Goal: Task Accomplishment & Management: Use online tool/utility

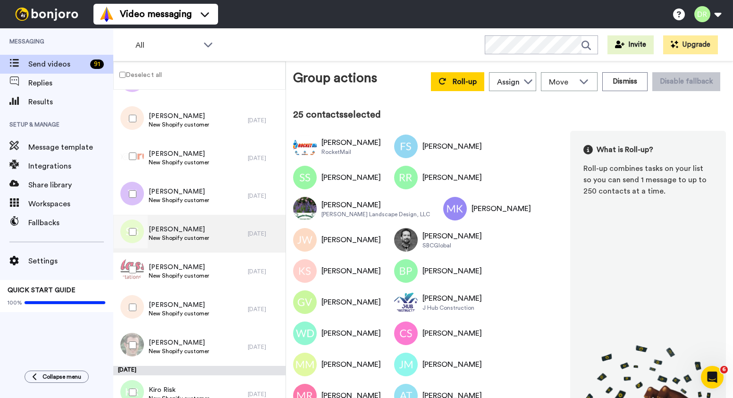
scroll to position [841, 0]
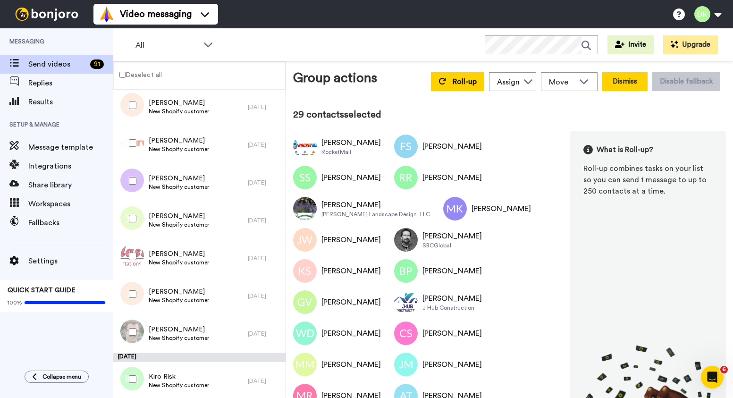
click at [631, 78] on button "Dismiss" at bounding box center [624, 81] width 45 height 19
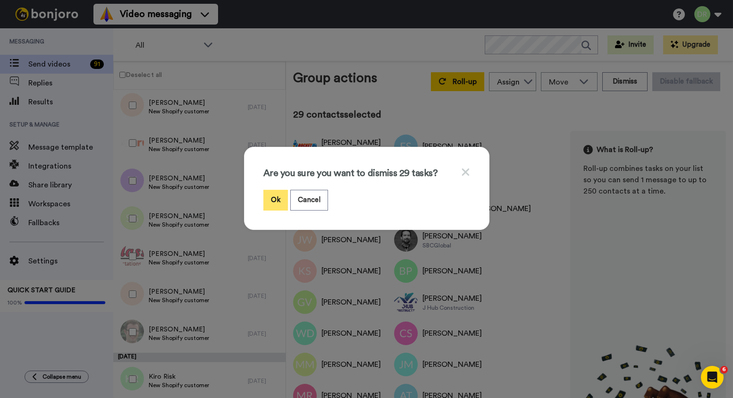
click at [279, 199] on button "Ok" at bounding box center [275, 200] width 25 height 20
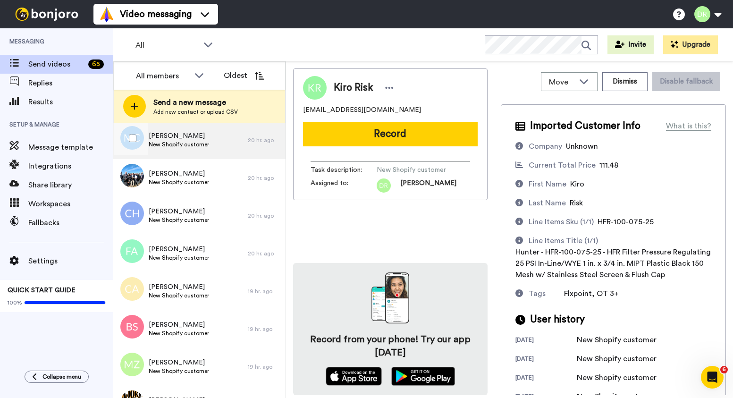
click at [171, 139] on span "[PERSON_NAME]" at bounding box center [179, 135] width 60 height 9
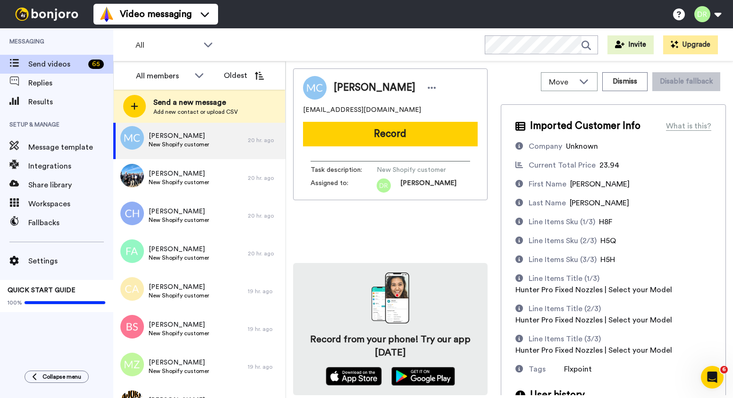
scroll to position [41, 0]
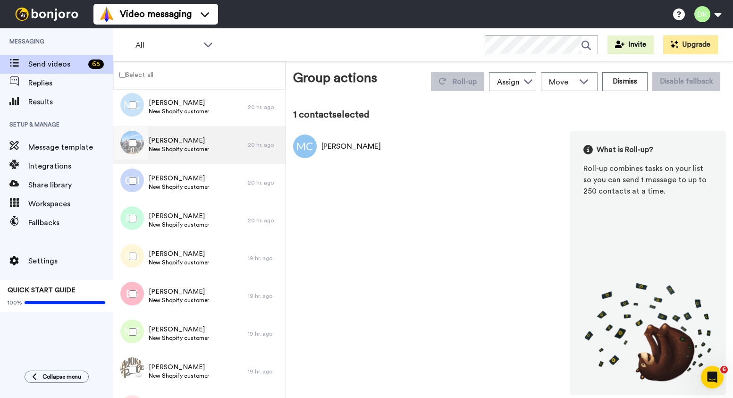
click at [172, 148] on span "New Shopify customer" at bounding box center [179, 149] width 60 height 8
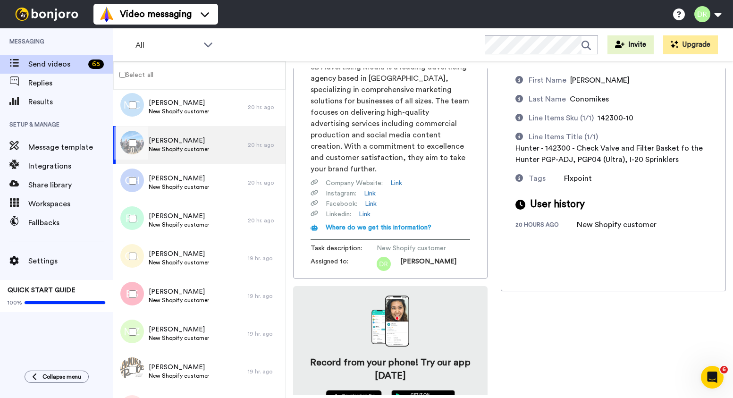
scroll to position [106, 0]
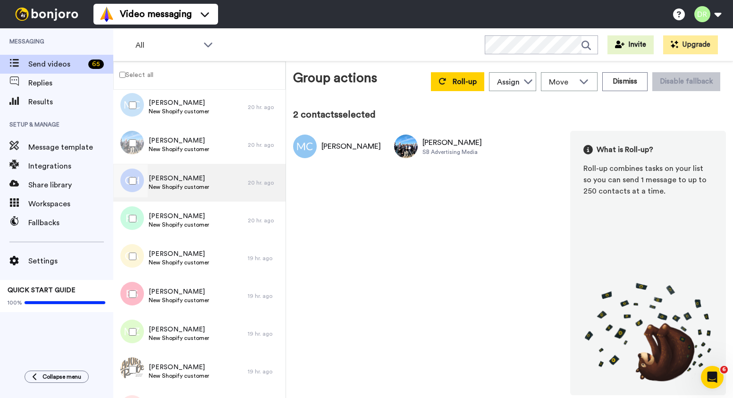
click at [169, 176] on span "[PERSON_NAME]" at bounding box center [179, 178] width 60 height 9
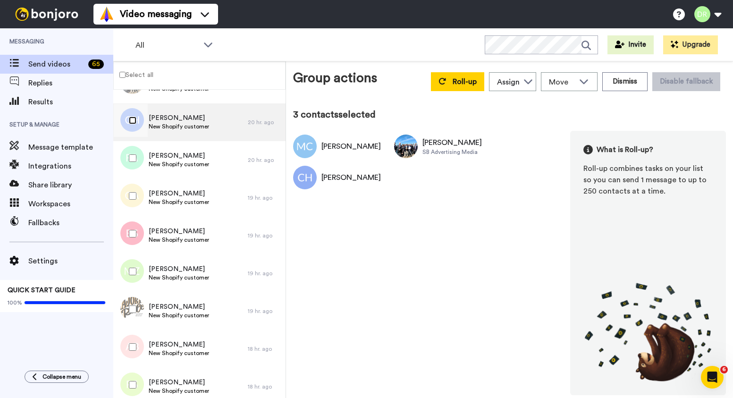
scroll to position [926, 0]
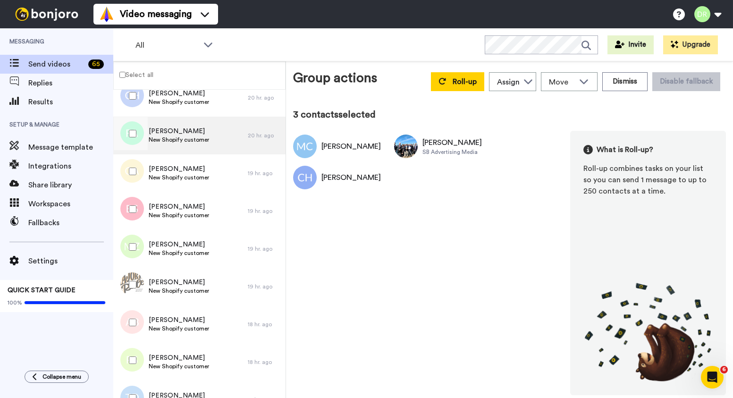
click at [188, 133] on span "[PERSON_NAME]" at bounding box center [179, 130] width 60 height 9
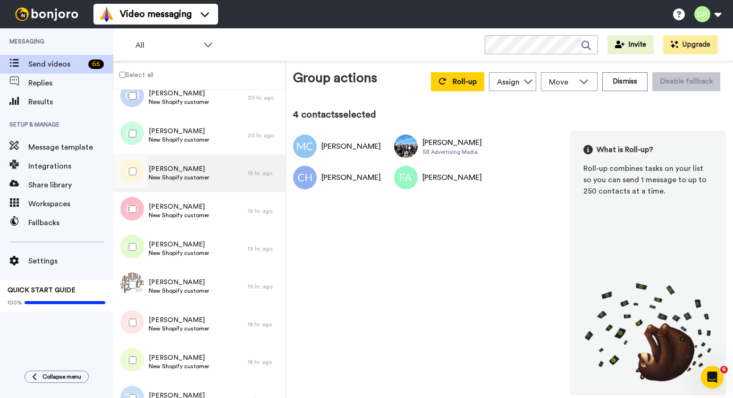
click at [162, 167] on span "[PERSON_NAME]" at bounding box center [179, 168] width 60 height 9
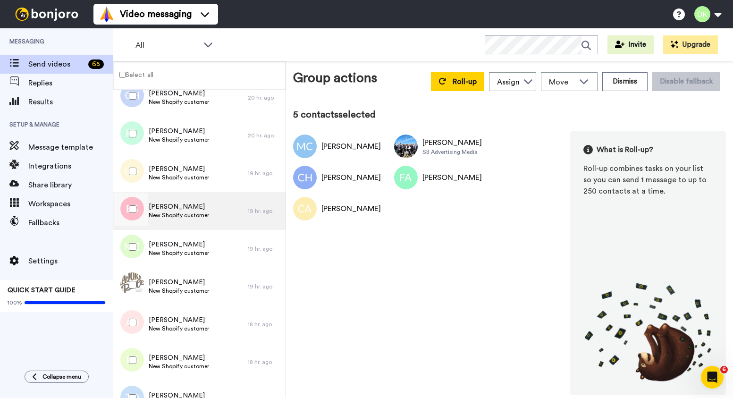
click at [164, 206] on span "[PERSON_NAME]" at bounding box center [179, 206] width 60 height 9
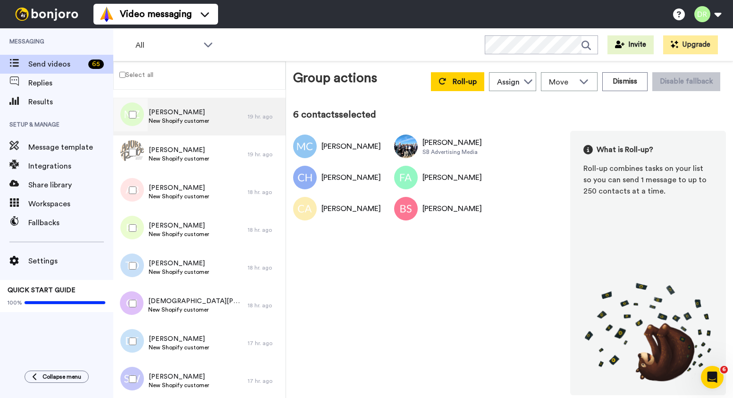
scroll to position [1059, 0]
click at [185, 114] on span "[PERSON_NAME]" at bounding box center [179, 110] width 60 height 9
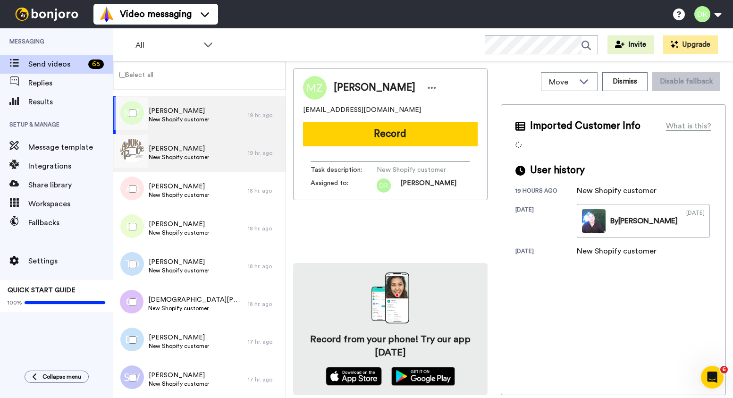
click at [174, 150] on span "[PERSON_NAME]" at bounding box center [179, 148] width 60 height 9
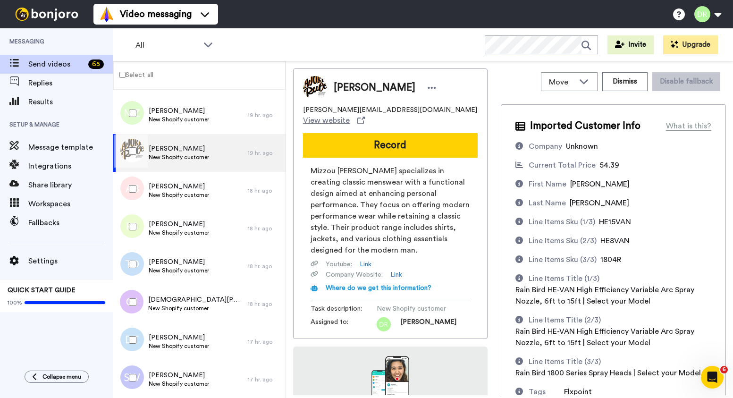
scroll to position [63, 0]
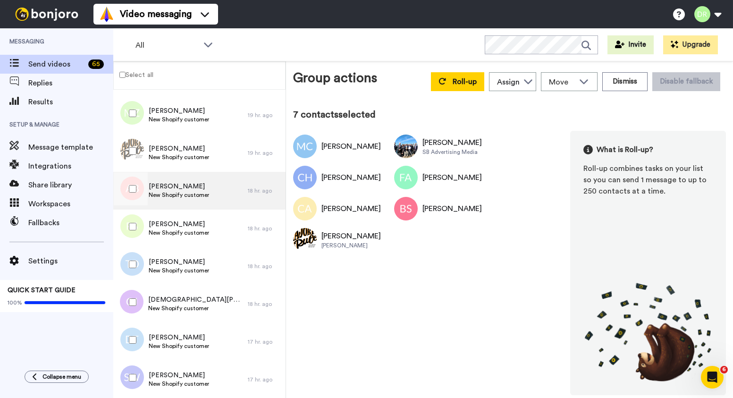
click at [175, 185] on span "[PERSON_NAME]" at bounding box center [179, 186] width 60 height 9
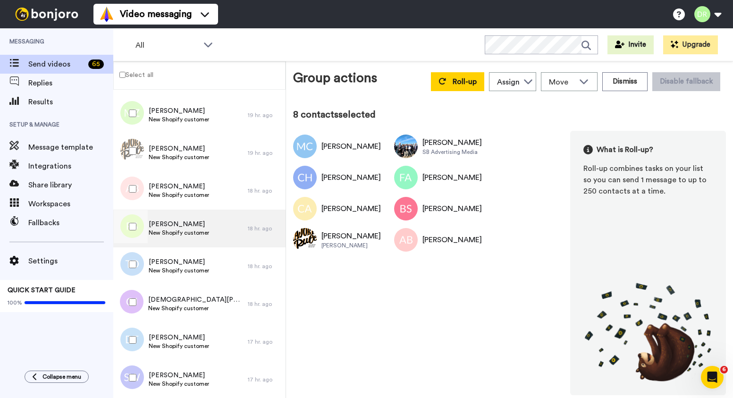
click at [169, 227] on span "[PERSON_NAME]" at bounding box center [179, 223] width 60 height 9
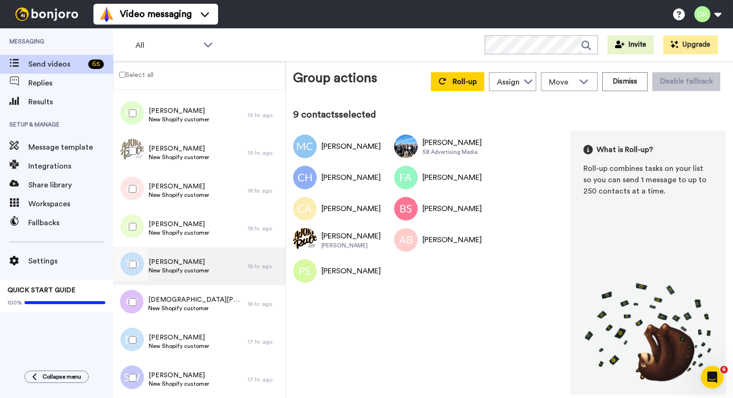
click at [166, 259] on span "[PERSON_NAME]" at bounding box center [179, 261] width 60 height 9
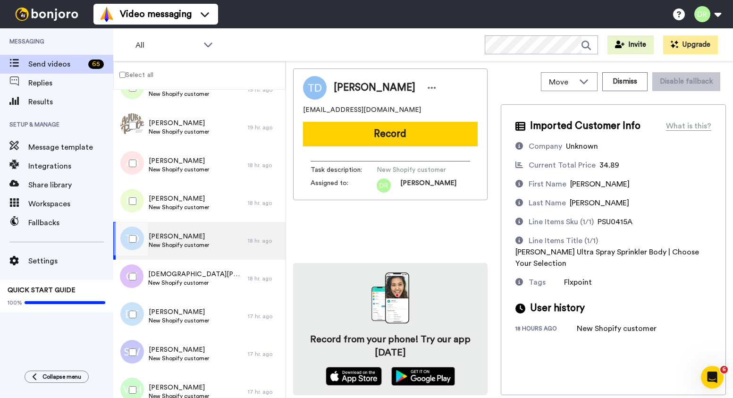
scroll to position [1084, 0]
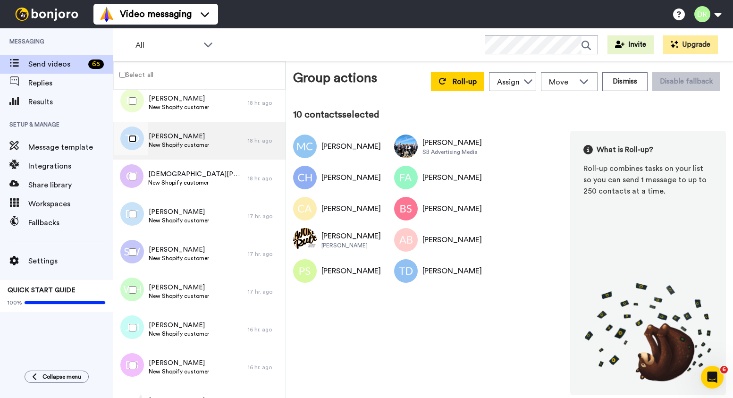
scroll to position [1194, 0]
